Goal: Task Accomplishment & Management: Use online tool/utility

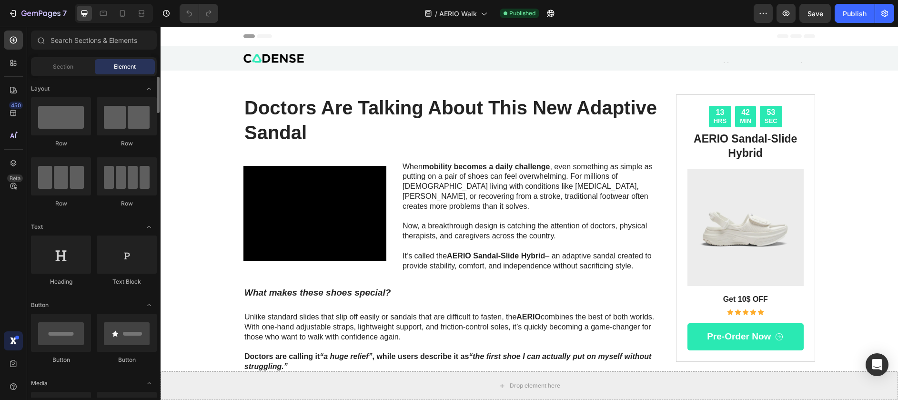
scroll to position [0, 0]
click at [17, 65] on icon at bounding box center [14, 63] width 10 height 10
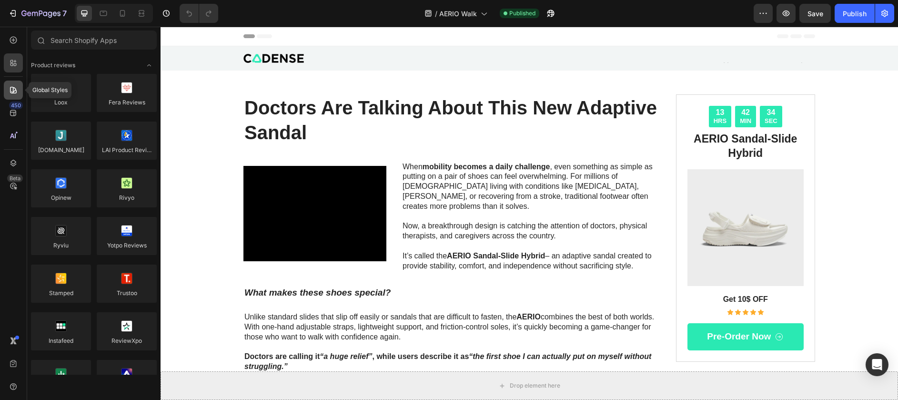
click at [15, 92] on icon at bounding box center [13, 90] width 7 height 7
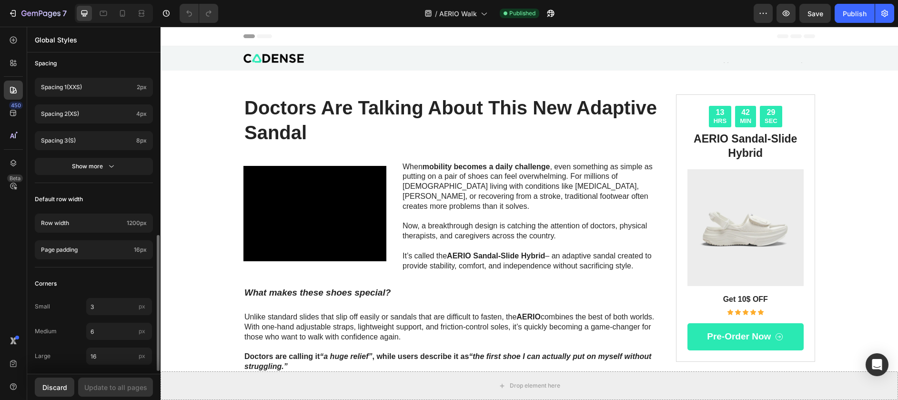
scroll to position [430, 0]
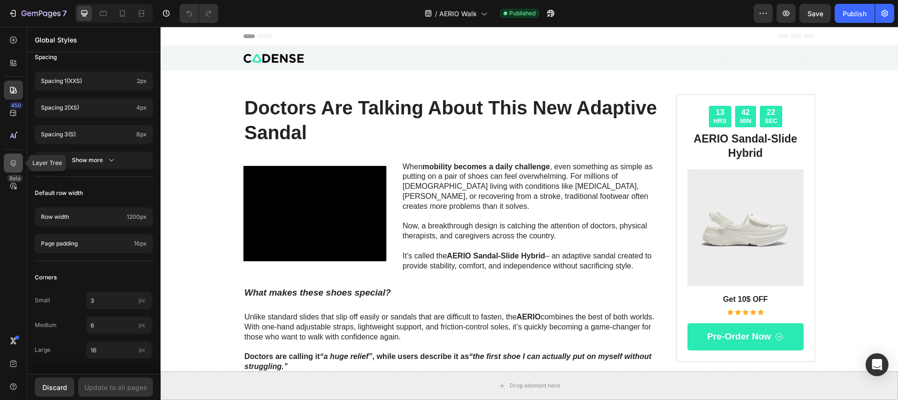
click at [18, 161] on icon at bounding box center [14, 163] width 10 height 10
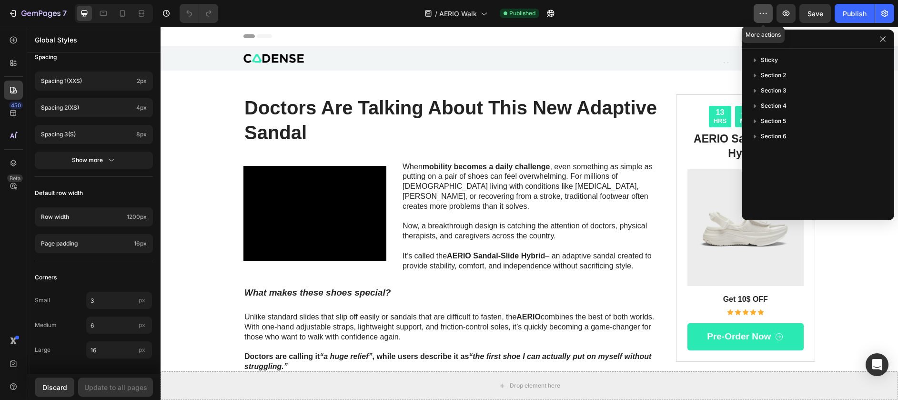
click at [766, 14] on icon "button" at bounding box center [763, 14] width 10 height 10
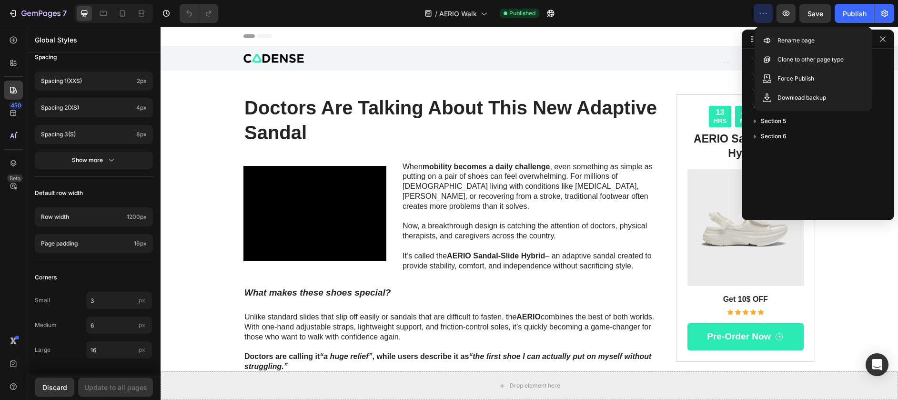
click at [688, 37] on div "Header" at bounding box center [529, 36] width 572 height 19
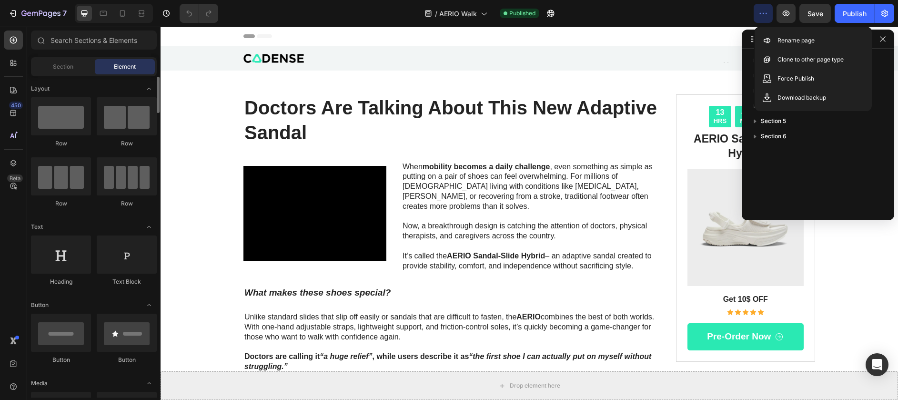
scroll to position [0, 0]
click at [886, 39] on icon "button" at bounding box center [883, 39] width 8 height 8
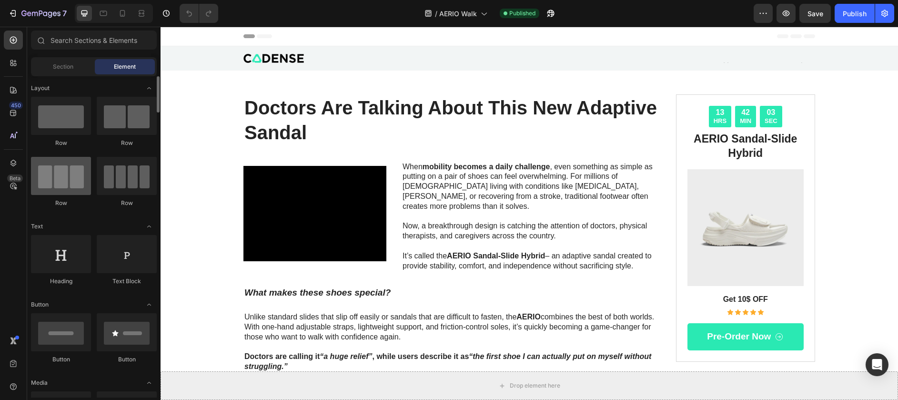
scroll to position [0, 0]
click at [16, 85] on icon at bounding box center [14, 90] width 10 height 10
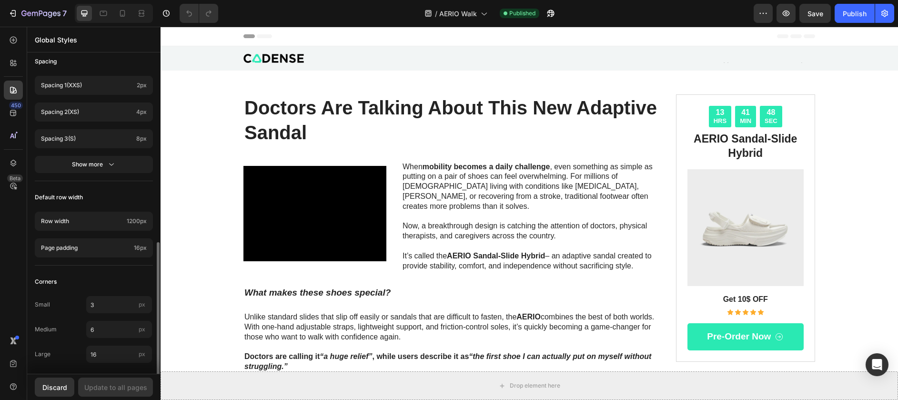
scroll to position [430, 0]
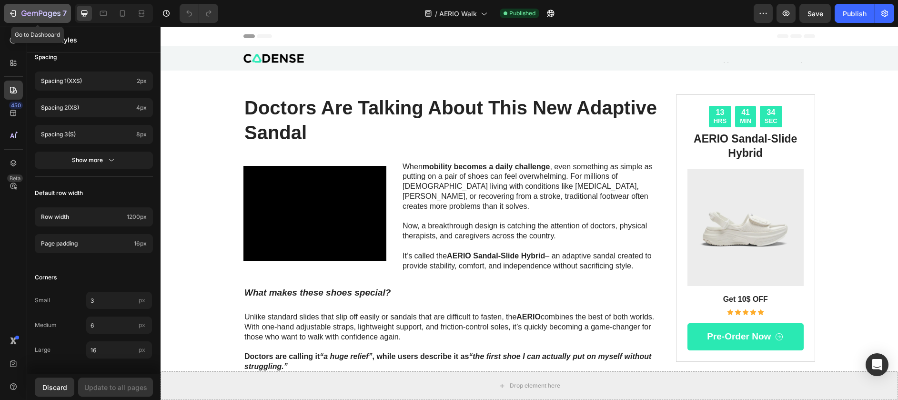
click at [34, 16] on icon "button" at bounding box center [40, 14] width 39 height 8
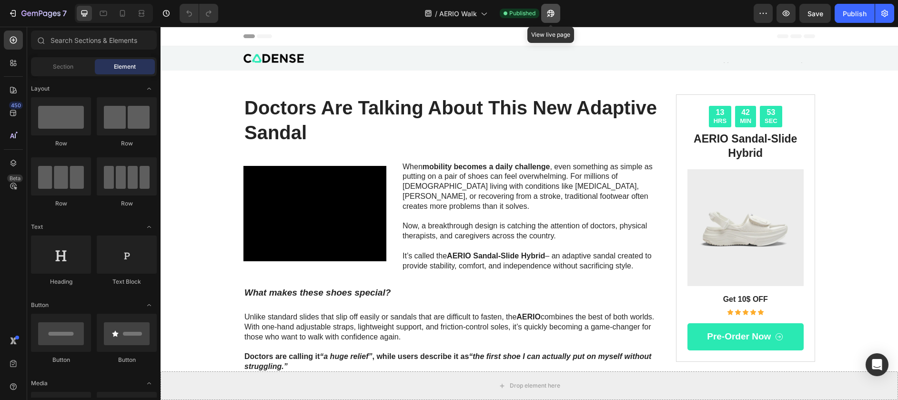
click at [548, 14] on icon "button" at bounding box center [548, 15] width 2 height 2
click at [763, 17] on icon "button" at bounding box center [763, 14] width 10 height 10
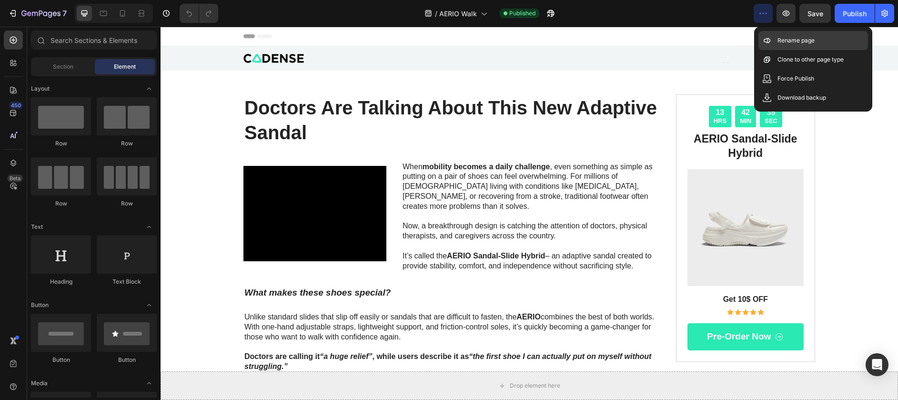
click at [785, 40] on p "Rename page" at bounding box center [795, 41] width 37 height 10
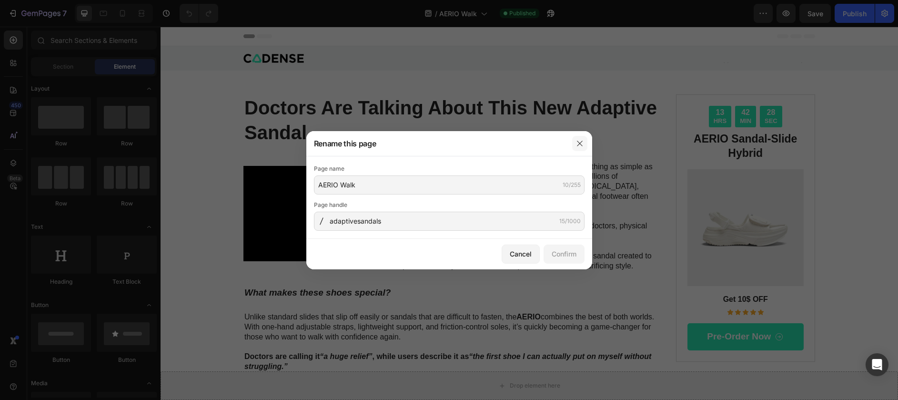
click at [576, 143] on icon "button" at bounding box center [580, 144] width 8 height 8
